Goal: Navigation & Orientation: Find specific page/section

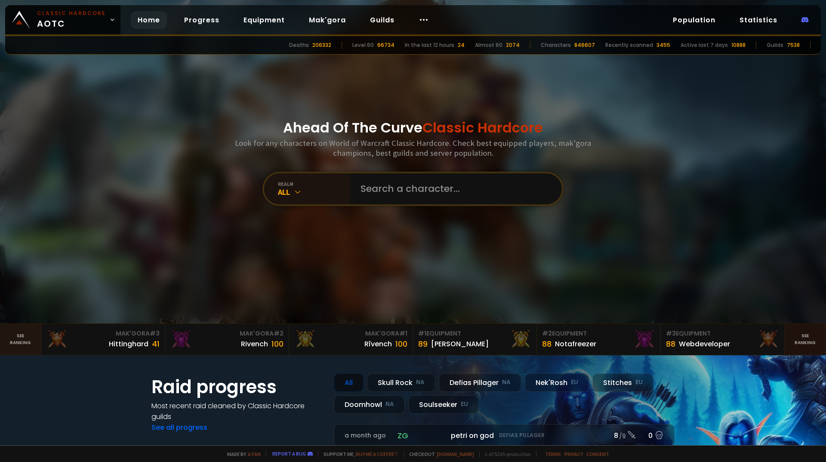
click at [805, 341] on link "See ranking" at bounding box center [804, 339] width 41 height 31
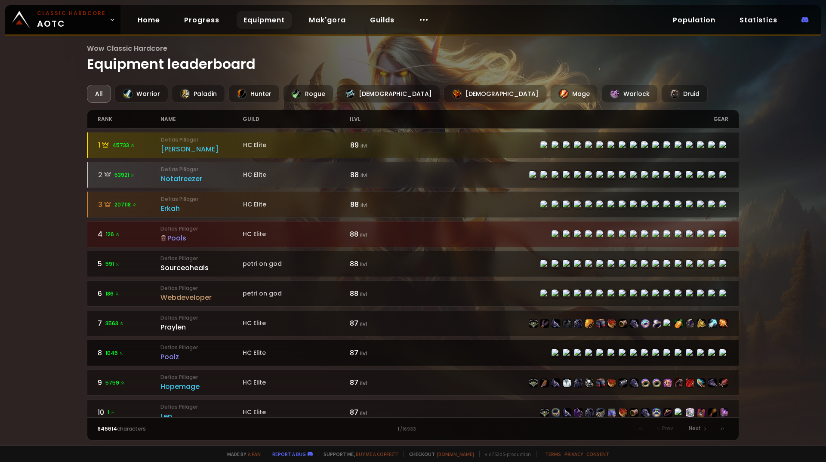
scroll to position [43, 0]
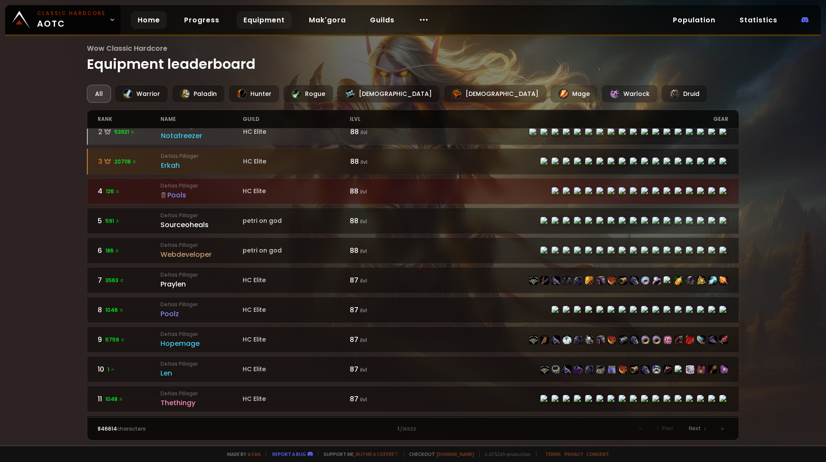
click at [138, 18] on link "Home" at bounding box center [149, 20] width 36 height 18
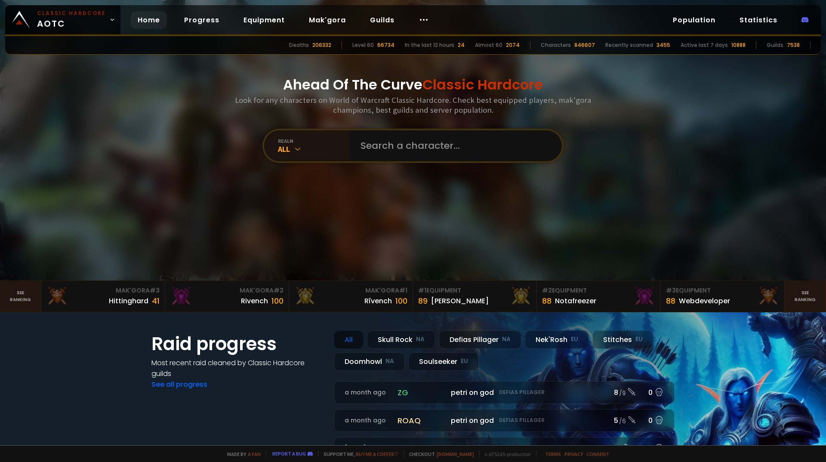
scroll to position [129, 0]
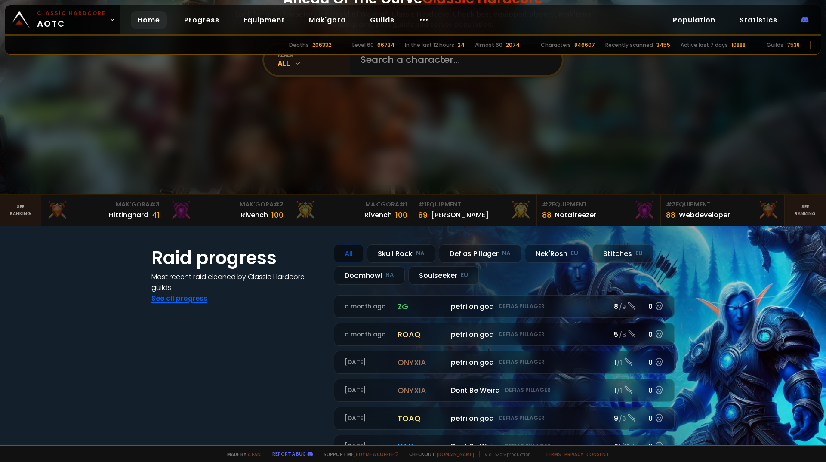
click at [183, 298] on link "See all progress" at bounding box center [179, 298] width 56 height 10
